Goal: Task Accomplishment & Management: Complete application form

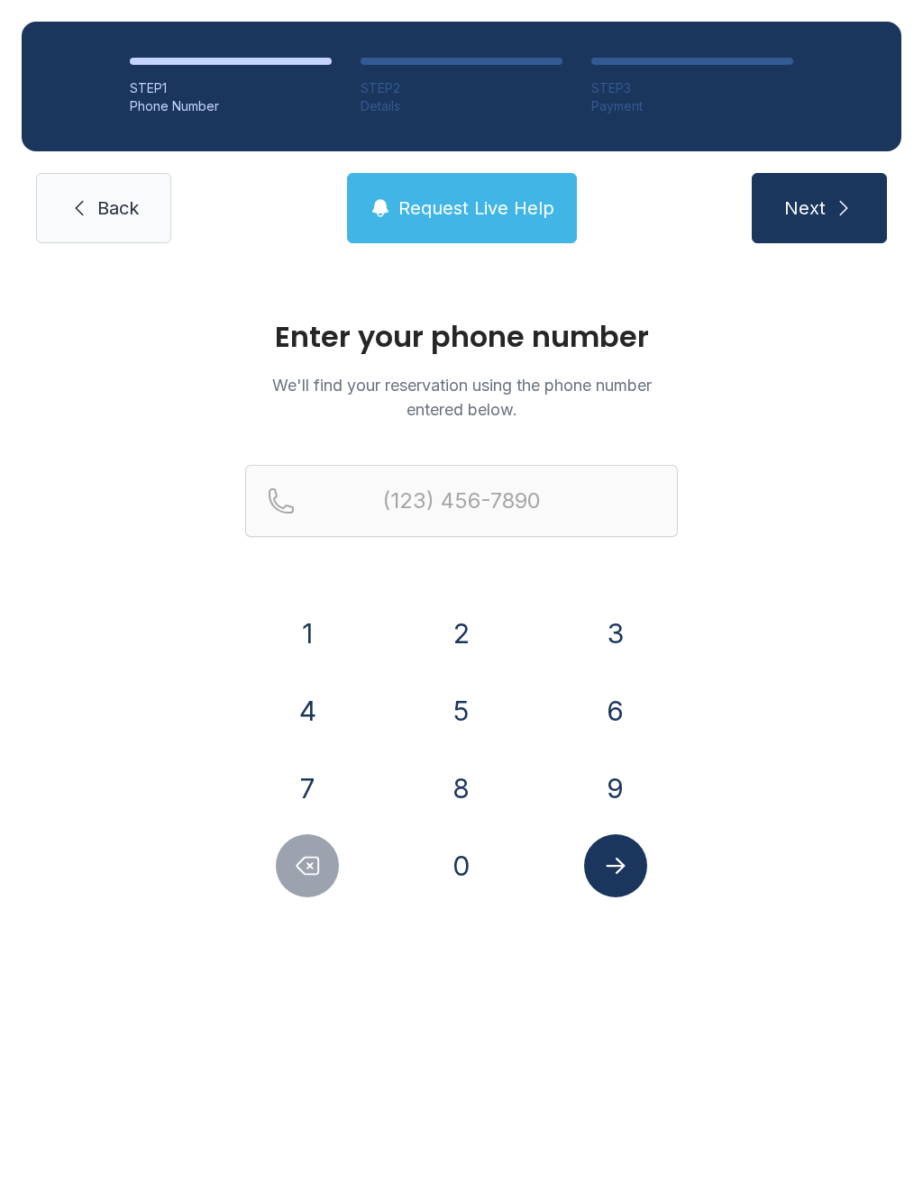
click at [306, 780] on button "7" at bounding box center [307, 788] width 63 height 63
type input "(7"
click at [68, 208] on icon at bounding box center [79, 208] width 22 height 22
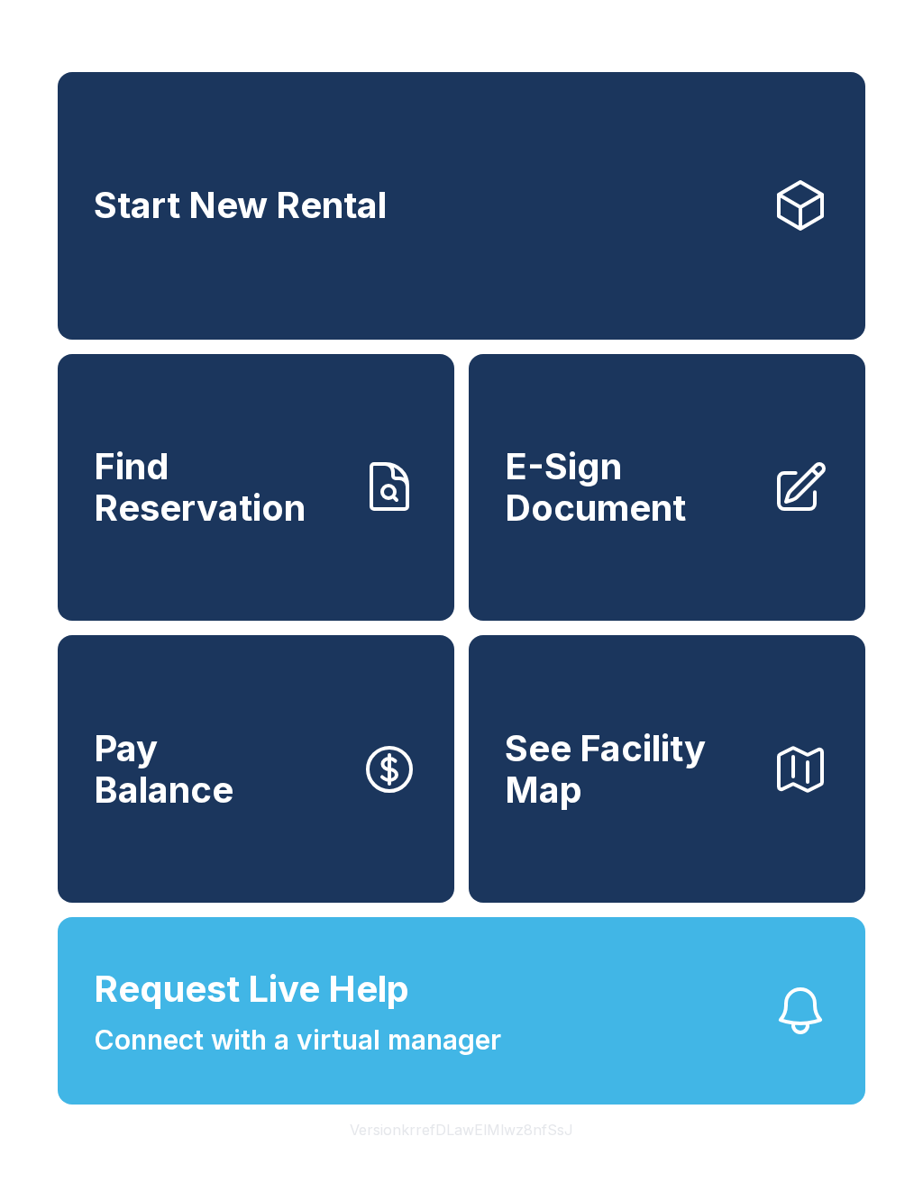
click at [677, 528] on span "E-Sign Document" at bounding box center [631, 487] width 252 height 82
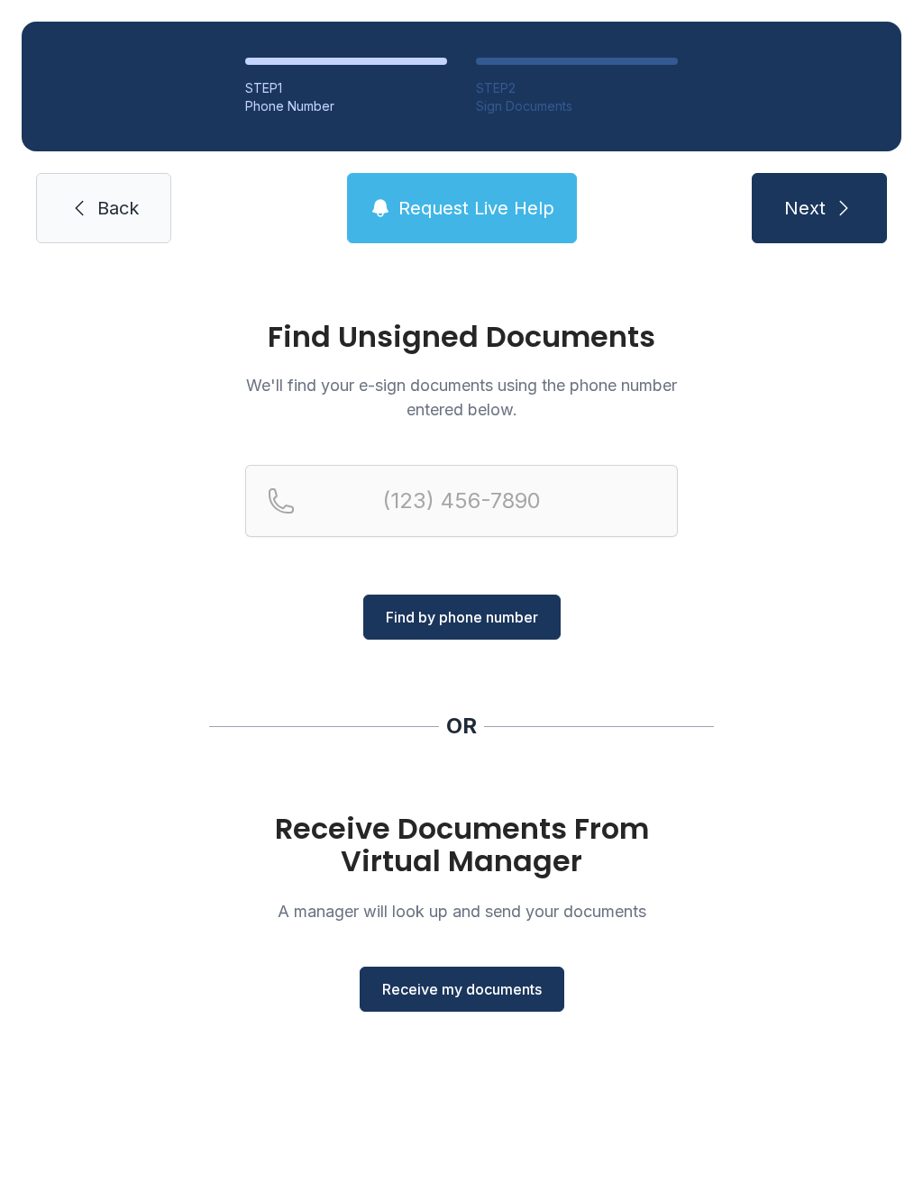
click at [451, 1006] on button "Receive my documents" at bounding box center [462, 989] width 205 height 45
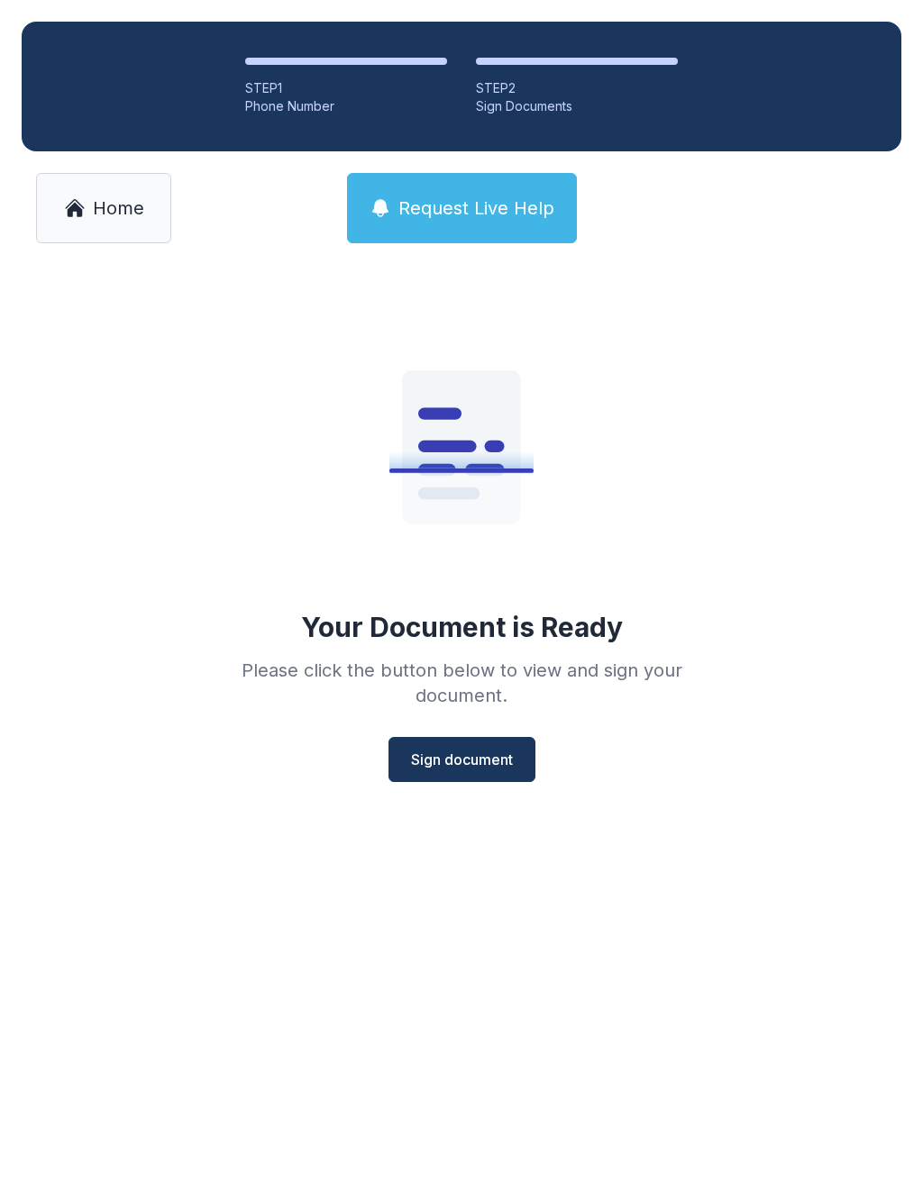
click at [458, 762] on span "Sign document" at bounding box center [462, 760] width 102 height 22
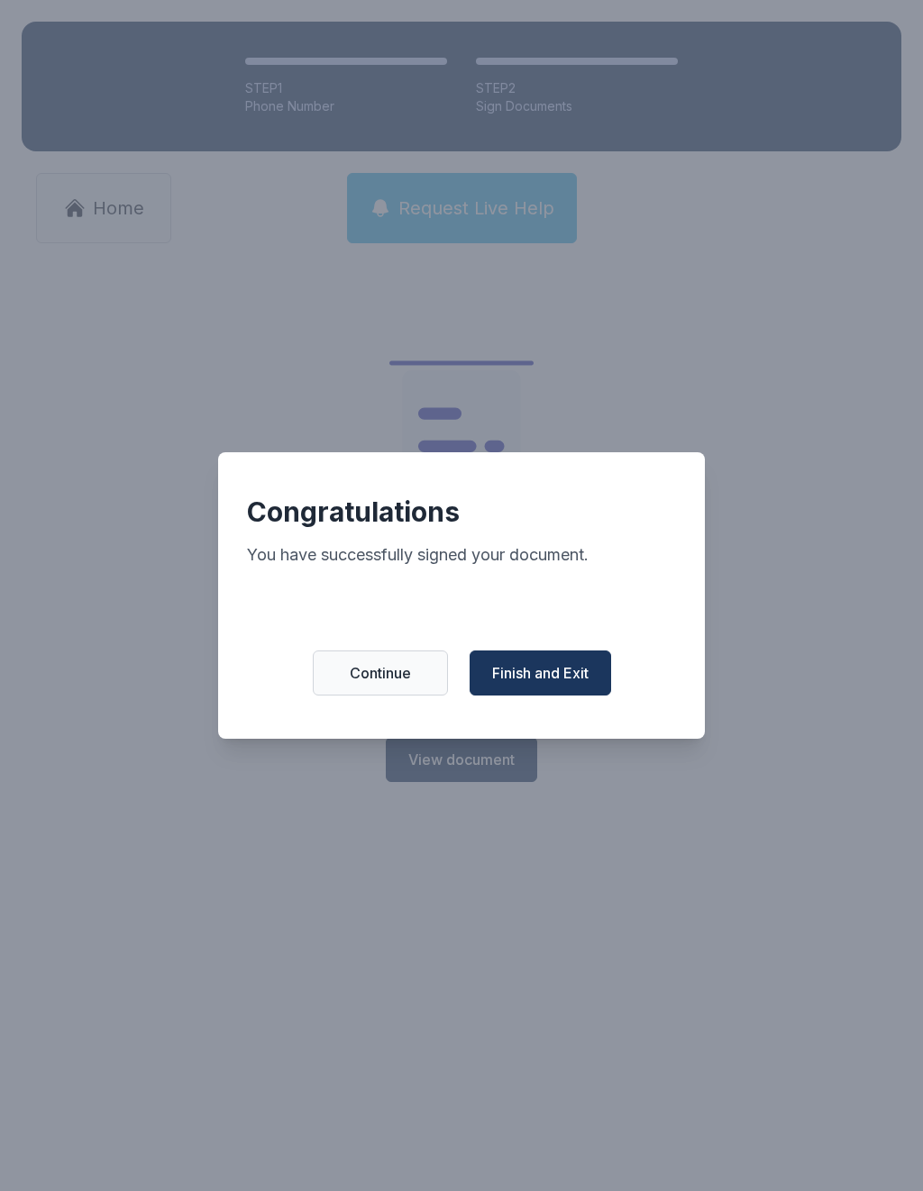
click at [547, 684] on span "Finish and Exit" at bounding box center [540, 673] width 96 height 22
